Goal: Task Accomplishment & Management: Manage account settings

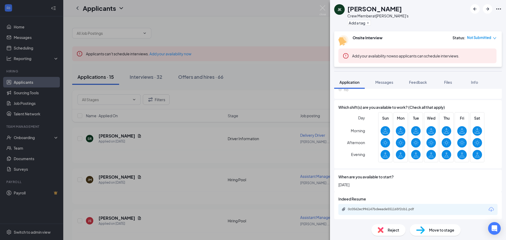
scroll to position [168, 0]
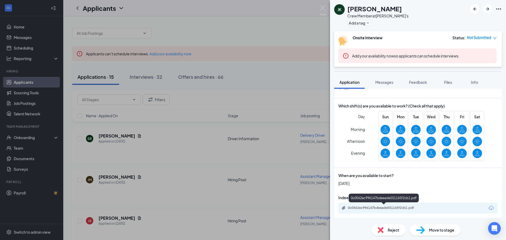
click at [390, 209] on div "0c0562ec996147bdeeade551165f2cb1.pdf" at bounding box center [385, 208] width 74 height 4
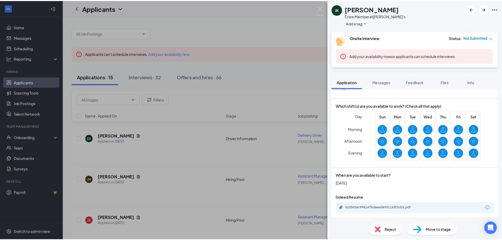
scroll to position [166, 0]
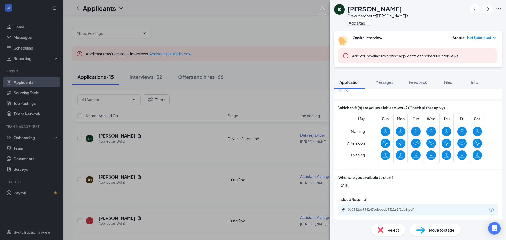
click at [324, 9] on img at bounding box center [322, 10] width 7 height 10
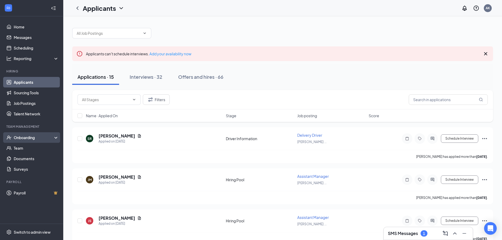
drag, startPoint x: 36, startPoint y: 136, endPoint x: 37, endPoint y: 133, distance: 3.0
click at [36, 134] on div "Onboarding" at bounding box center [31, 137] width 63 height 11
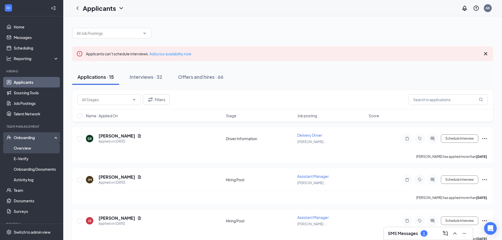
click at [31, 149] on link "Overview" at bounding box center [36, 148] width 45 height 11
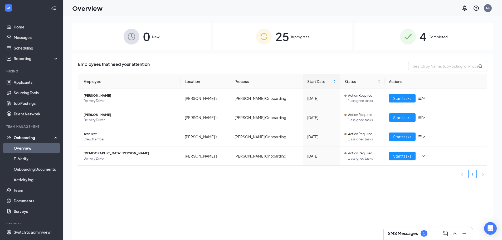
drag, startPoint x: 321, startPoint y: 41, endPoint x: 322, endPoint y: 38, distance: 3.3
click at [322, 38] on div "25 In progress" at bounding box center [282, 37] width 139 height 28
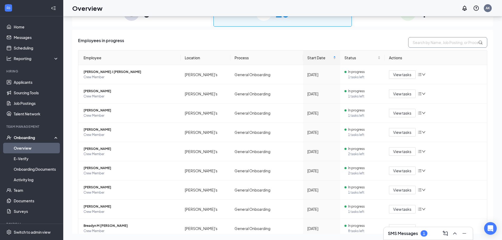
click at [437, 45] on input "text" at bounding box center [447, 42] width 79 height 11
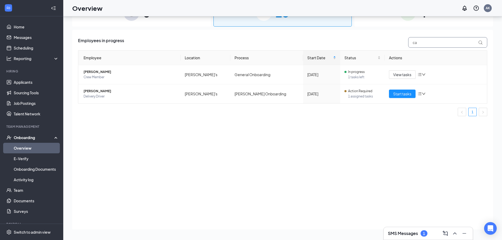
type input "c"
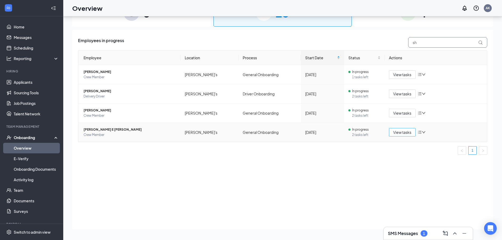
type input "sh"
click at [393, 133] on button "View tasks" at bounding box center [402, 132] width 27 height 8
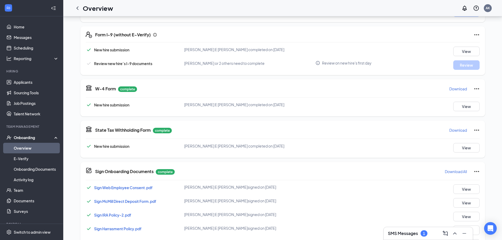
scroll to position [211, 0]
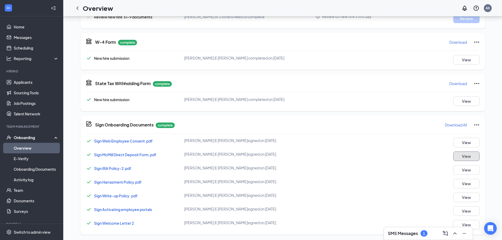
click at [471, 155] on button "View" at bounding box center [466, 156] width 26 height 9
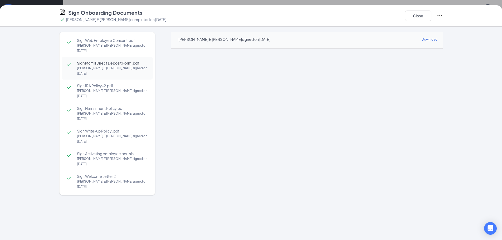
scroll to position [159, 0]
click at [97, 83] on span "Sign IRA Policy-2.pdf" at bounding box center [112, 85] width 71 height 5
click at [102, 45] on div "[PERSON_NAME] E [PERSON_NAME] signed on [DATE]" at bounding box center [112, 48] width 71 height 11
click at [101, 111] on div "[PERSON_NAME] E [PERSON_NAME] signed on [DATE]" at bounding box center [112, 116] width 71 height 11
click at [102, 125] on div "Sign Write-up Policy .pdf [PERSON_NAME] E [PERSON_NAME] signed on [DATE]" at bounding box center [107, 136] width 91 height 23
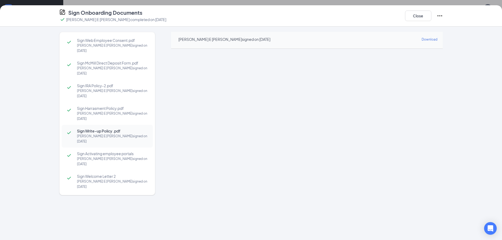
click at [104, 156] on div "[PERSON_NAME] E [PERSON_NAME] signed on [DATE]" at bounding box center [112, 161] width 71 height 11
click at [105, 179] on div "[PERSON_NAME] E [PERSON_NAME] signed on [DATE]" at bounding box center [112, 184] width 71 height 11
click at [119, 42] on span "Sign Web Employee Consent.pdf" at bounding box center [112, 40] width 71 height 5
click at [122, 60] on span "Sign McMill Direct Deposit Form.pdf" at bounding box center [112, 62] width 71 height 5
click at [124, 46] on div "[PERSON_NAME] E [PERSON_NAME] signed on [DATE]" at bounding box center [112, 48] width 71 height 11
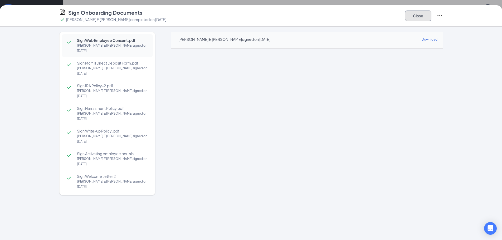
click at [413, 19] on button "Close" at bounding box center [418, 16] width 26 height 11
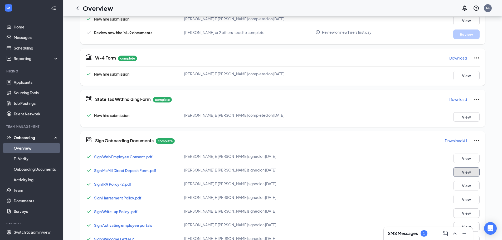
scroll to position [212, 0]
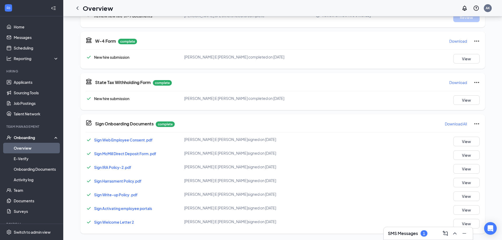
click at [144, 154] on span "Sign McMill Direct Deposit Form.pdf" at bounding box center [125, 153] width 62 height 5
click at [29, 151] on link "Overview" at bounding box center [36, 148] width 45 height 11
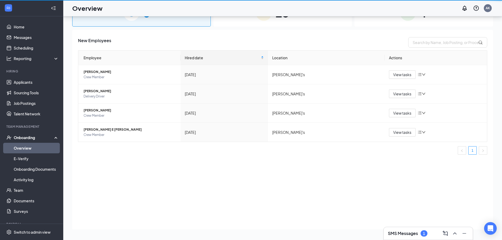
scroll to position [24, 0]
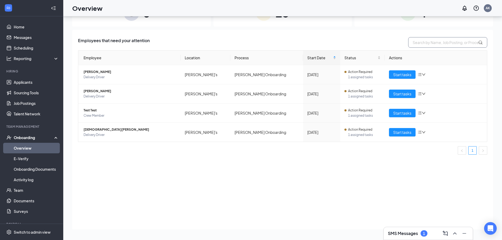
click at [434, 41] on input "text" at bounding box center [447, 42] width 79 height 11
click at [255, 134] on td "[PERSON_NAME] Onboarding" at bounding box center [266, 132] width 73 height 19
click at [160, 130] on span "[DEMOGRAPHIC_DATA][PERSON_NAME]" at bounding box center [130, 129] width 93 height 5
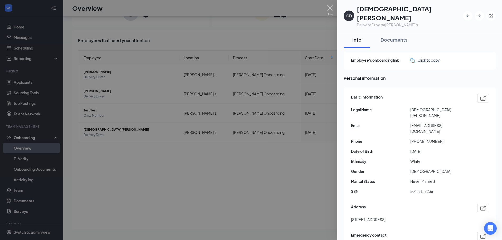
click at [121, 128] on div at bounding box center [251, 120] width 502 height 240
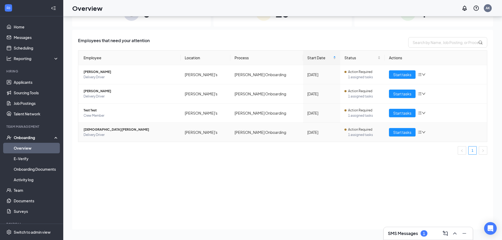
click at [113, 129] on span "[DEMOGRAPHIC_DATA][PERSON_NAME]" at bounding box center [130, 129] width 93 height 5
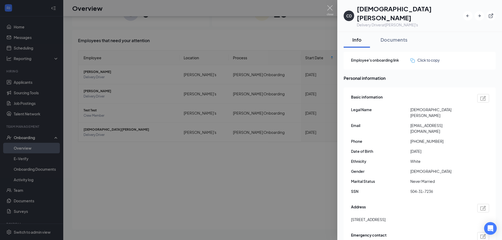
drag, startPoint x: 231, startPoint y: 179, endPoint x: 332, endPoint y: 152, distance: 104.4
click at [236, 178] on div at bounding box center [251, 120] width 502 height 240
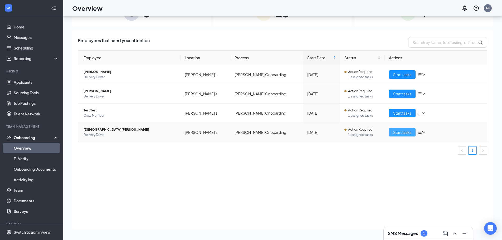
click at [397, 133] on span "Start tasks" at bounding box center [402, 132] width 18 height 6
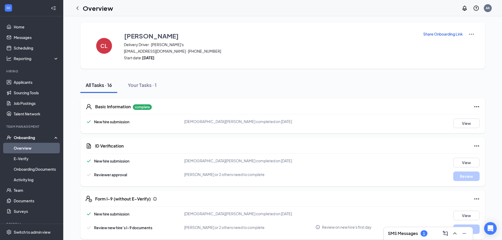
click at [459, 35] on p "Share Onboarding Link" at bounding box center [443, 33] width 40 height 5
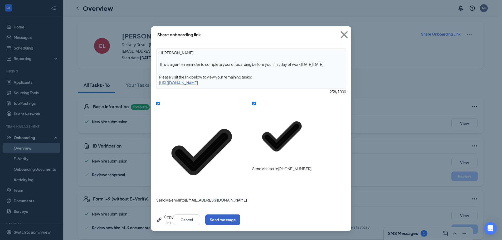
click at [240, 214] on button "Send message" at bounding box center [222, 219] width 35 height 11
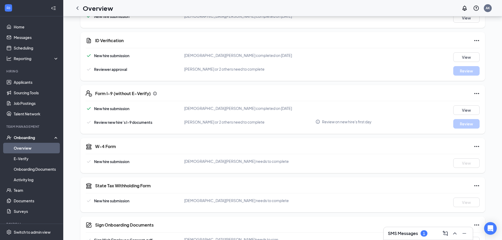
scroll to position [184, 0]
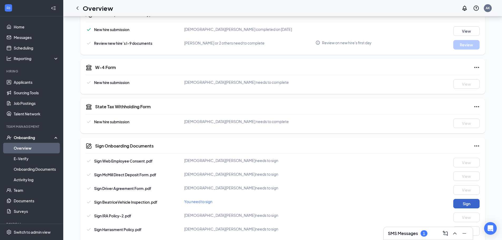
click at [454, 204] on button "Sign" at bounding box center [466, 203] width 26 height 9
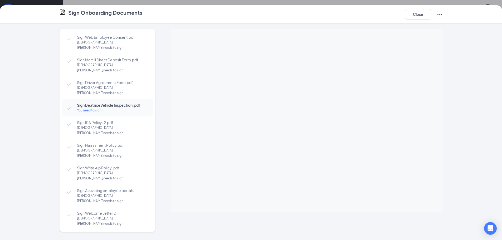
click at [457, 139] on div "Sign Web Employee Consent.pdf [PERSON_NAME] needs to sign Sign [PERSON_NAME] Di…" at bounding box center [251, 131] width 502 height 217
click at [426, 14] on button "Close" at bounding box center [418, 14] width 26 height 11
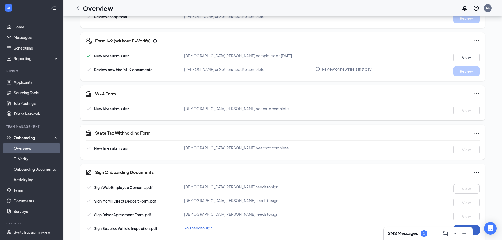
scroll to position [233, 0]
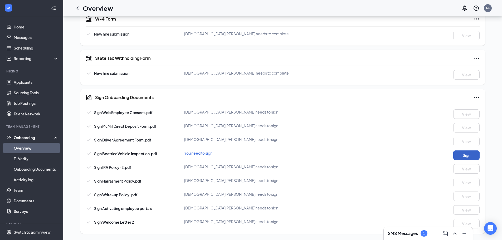
click at [469, 154] on button "Sign" at bounding box center [466, 154] width 26 height 9
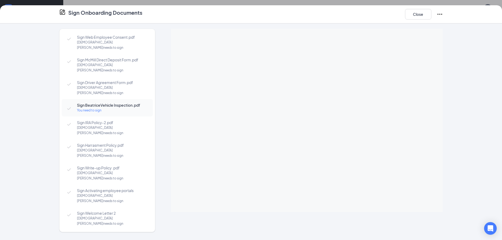
scroll to position [180, 0]
click at [419, 13] on button "Close" at bounding box center [418, 14] width 26 height 11
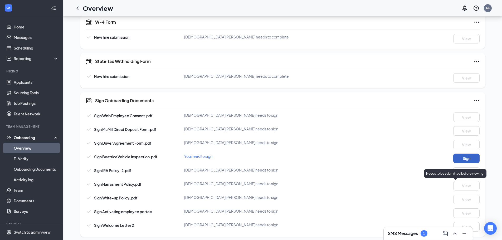
scroll to position [233, 0]
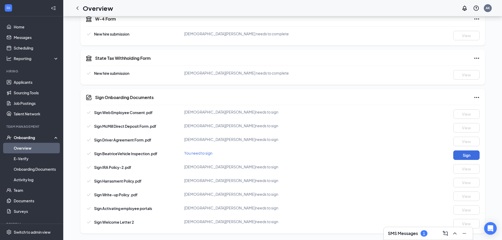
click at [388, 232] on h3 "SMS Messages" at bounding box center [403, 234] width 30 height 6
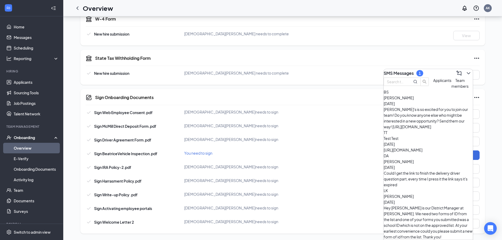
click at [410, 71] on h3 "SMS Messages" at bounding box center [399, 73] width 30 height 6
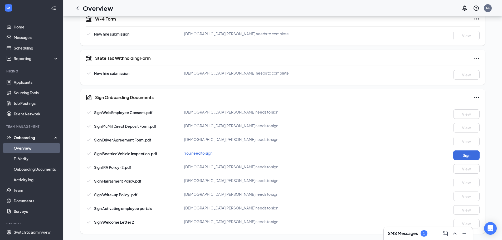
click at [393, 235] on h3 "SMS Messages" at bounding box center [403, 234] width 30 height 6
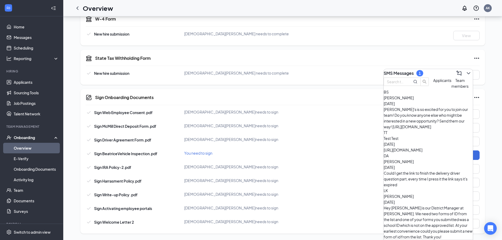
click at [433, 89] on button "Applicants" at bounding box center [442, 83] width 18 height 12
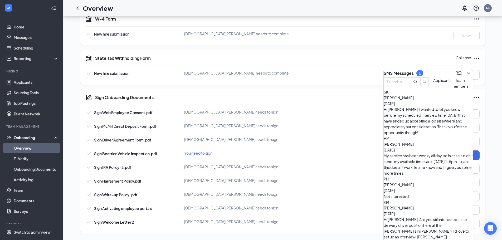
click at [465, 73] on icon "ChevronDown" at bounding box center [468, 73] width 6 height 6
